Goal: Navigation & Orientation: Understand site structure

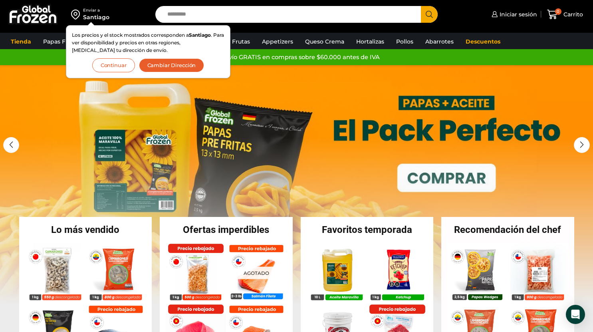
click at [121, 65] on button "Continuar" at bounding box center [113, 65] width 43 height 14
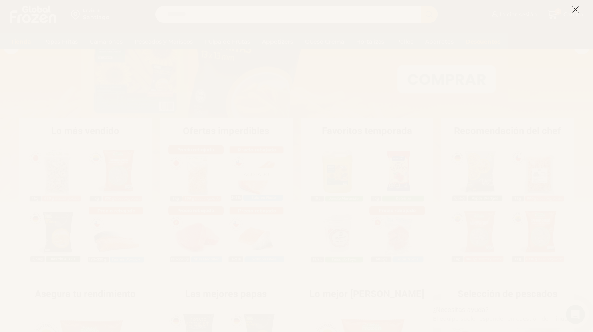
click at [575, 9] on icon at bounding box center [575, 9] width 7 height 7
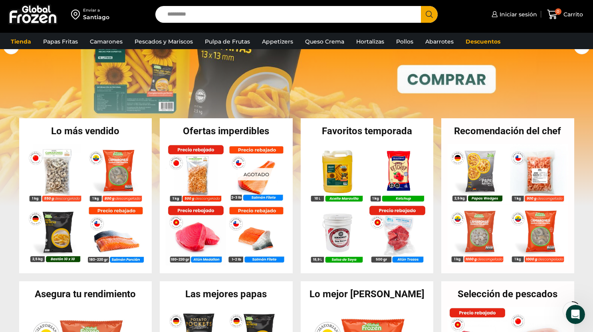
scroll to position [98, 0]
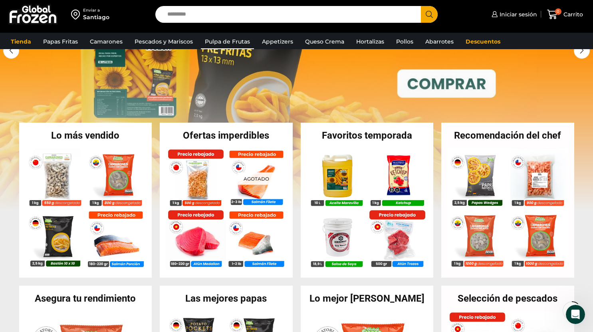
click at [236, 43] on link "Pulpa de Frutas" at bounding box center [227, 41] width 53 height 15
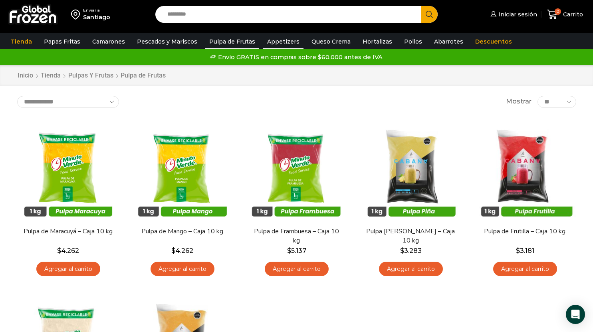
click at [272, 42] on link "Appetizers" at bounding box center [283, 41] width 40 height 15
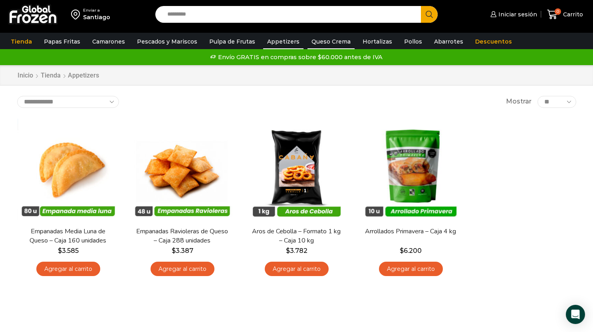
click at [315, 42] on link "Queso Crema" at bounding box center [330, 41] width 47 height 15
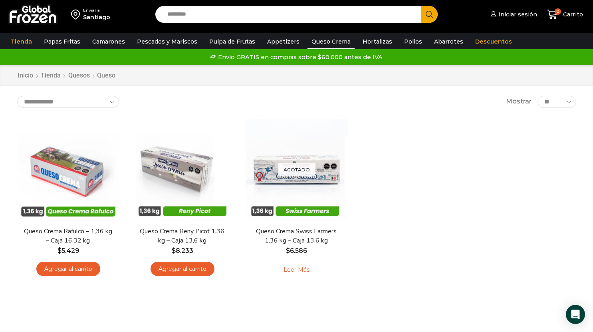
click at [375, 43] on link "Hortalizas" at bounding box center [378, 41] width 38 height 15
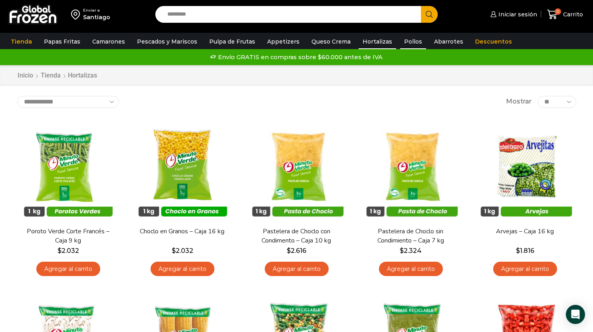
click at [401, 42] on link "Pollos" at bounding box center [413, 41] width 26 height 15
